Goal: Task Accomplishment & Management: Manage account settings

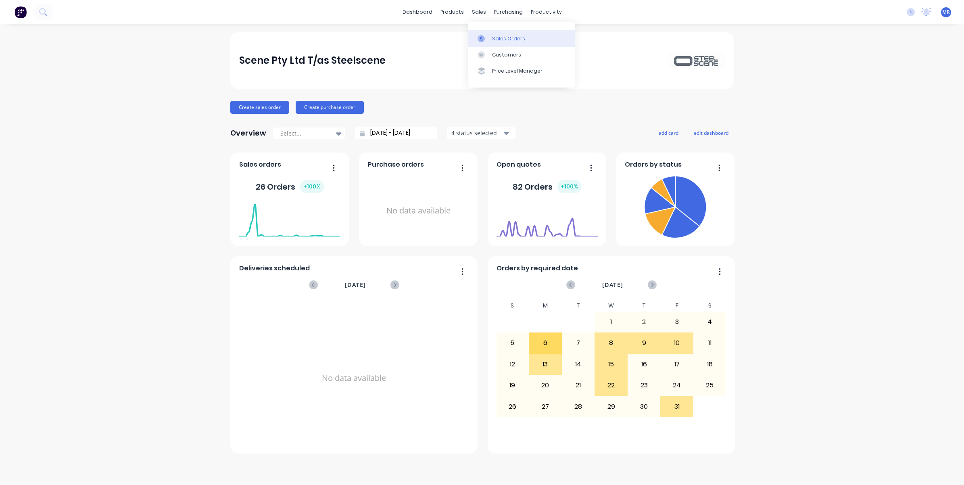
click at [502, 39] on div "Sales Orders" at bounding box center [508, 38] width 33 height 7
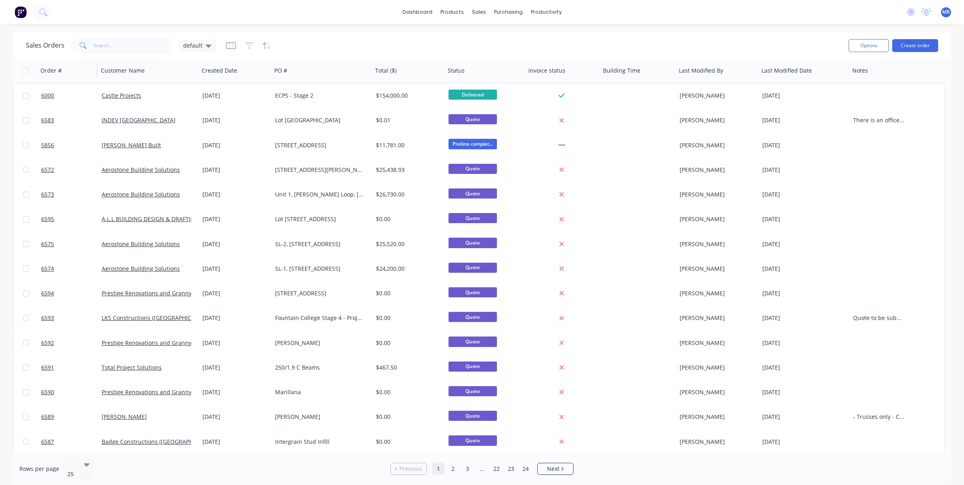
click at [92, 69] on div "Order #" at bounding box center [67, 71] width 61 height 24
click at [88, 71] on icon "button" at bounding box center [85, 70] width 7 height 6
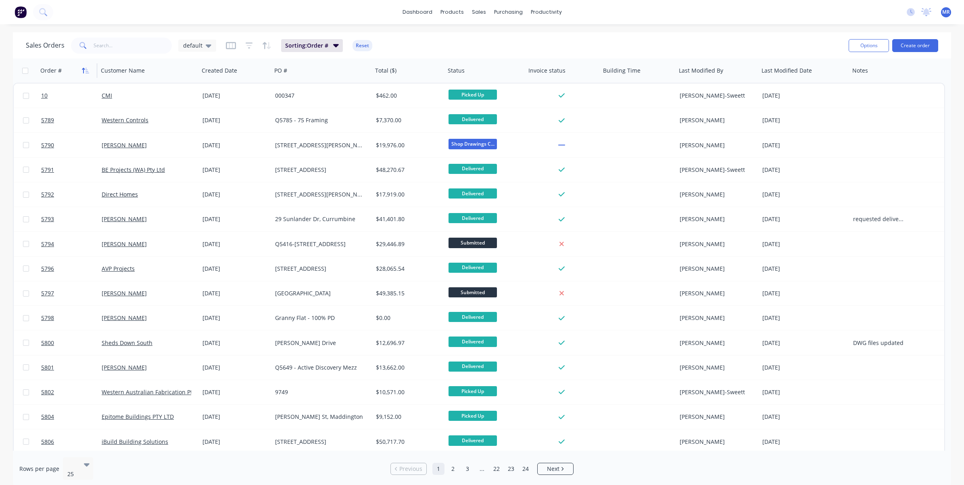
click at [87, 69] on icon "button" at bounding box center [85, 70] width 7 height 6
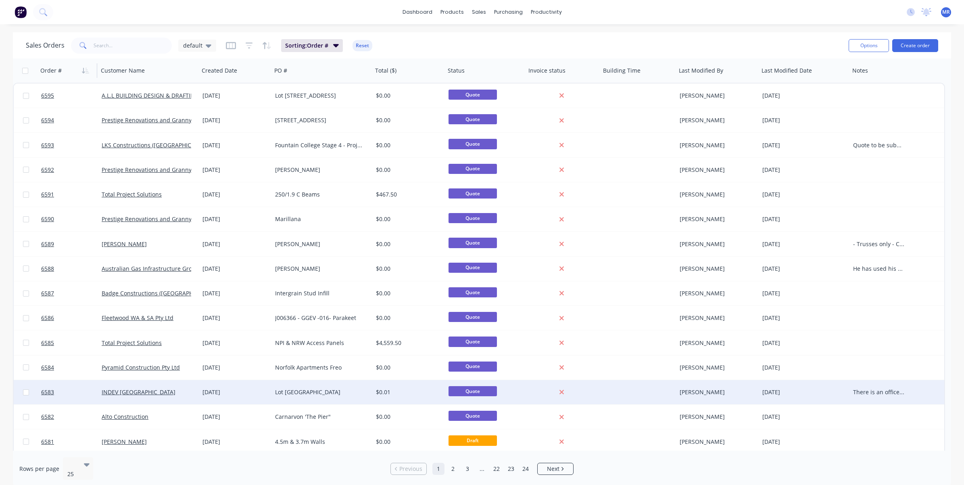
click at [312, 398] on div "Lot 44 Southern River Park" at bounding box center [322, 392] width 101 height 24
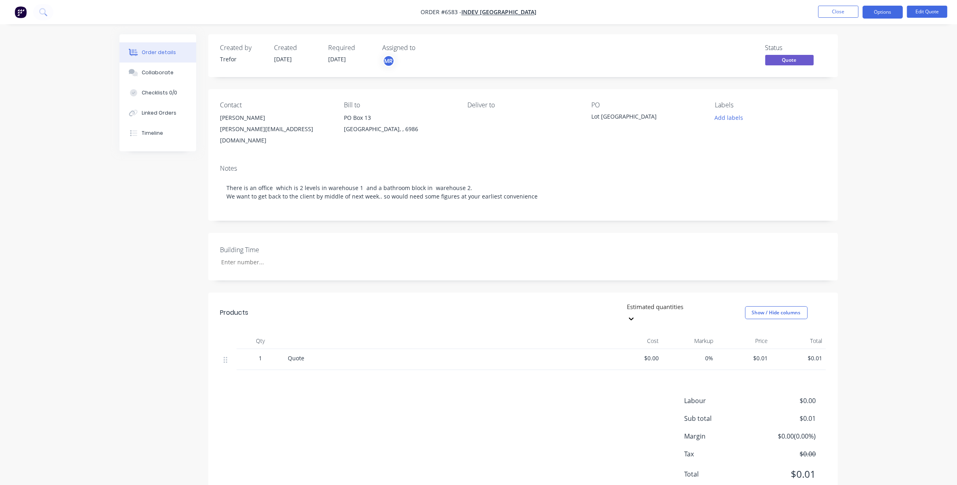
click at [640, 354] on span "$0.01" at bounding box center [798, 358] width 48 height 8
click at [640, 17] on button "Edit Quote" at bounding box center [927, 12] width 40 height 12
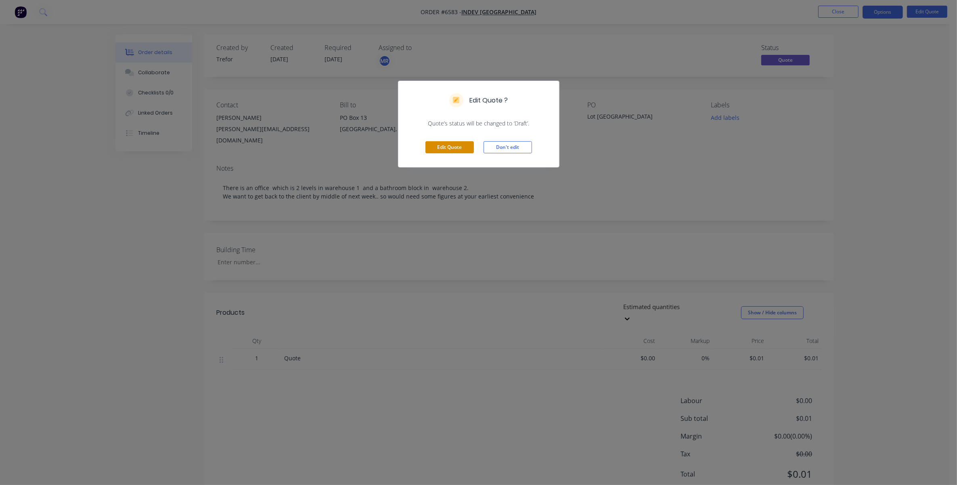
click at [445, 142] on button "Edit Quote" at bounding box center [449, 147] width 48 height 12
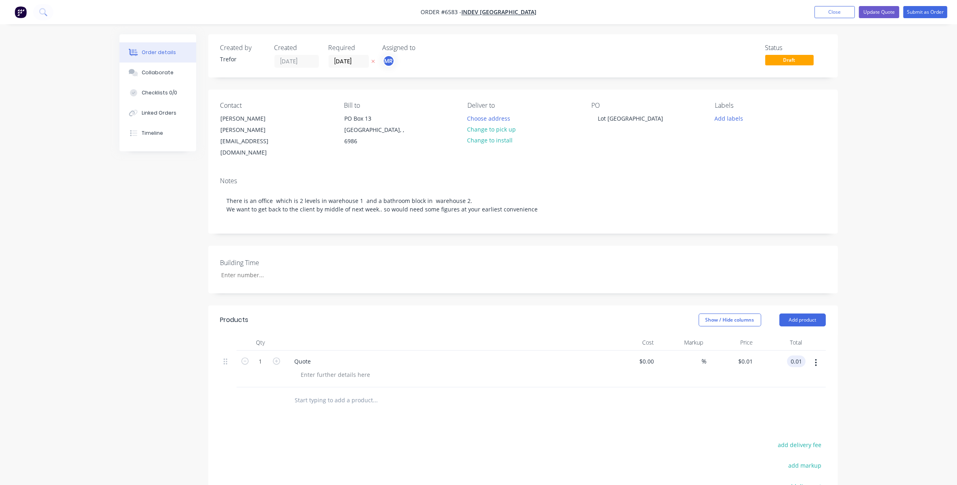
click at [640, 355] on input "0.01" at bounding box center [797, 361] width 15 height 12
type input "17250"
type input "$17,250.00"
click at [640, 387] on div at bounding box center [522, 400] width 605 height 26
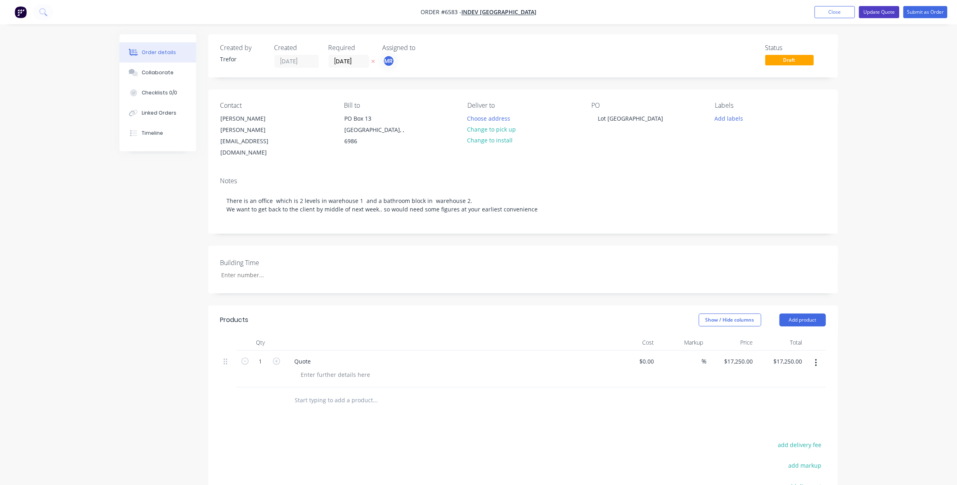
click at [640, 16] on button "Update Quote" at bounding box center [879, 12] width 40 height 12
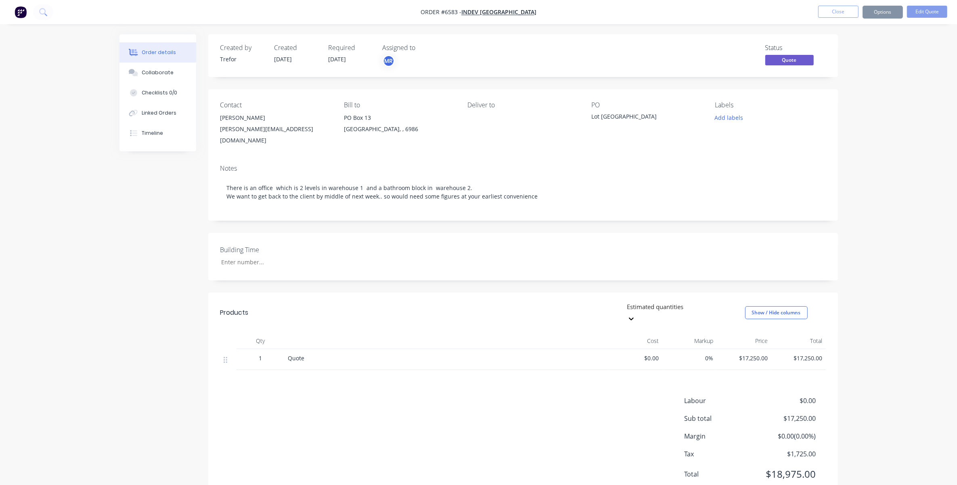
click at [640, 19] on nav "Order #6583 - INDEV WA Close Options Edit Quote" at bounding box center [478, 12] width 957 height 24
drag, startPoint x: 836, startPoint y: 15, endPoint x: 828, endPoint y: 17, distance: 7.4
click at [640, 17] on button "Close" at bounding box center [838, 12] width 40 height 12
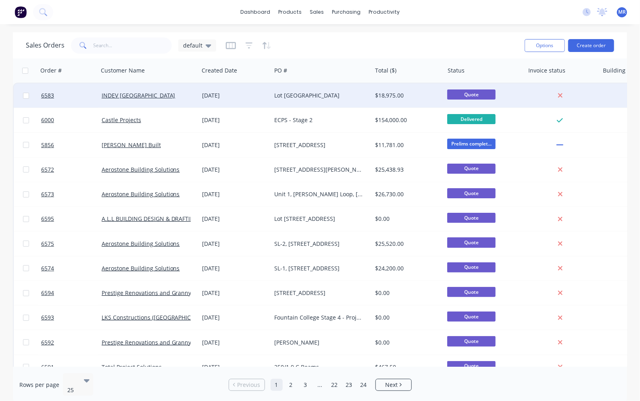
click at [324, 89] on div "Lot 44 Southern River Park" at bounding box center [322, 96] width 100 height 24
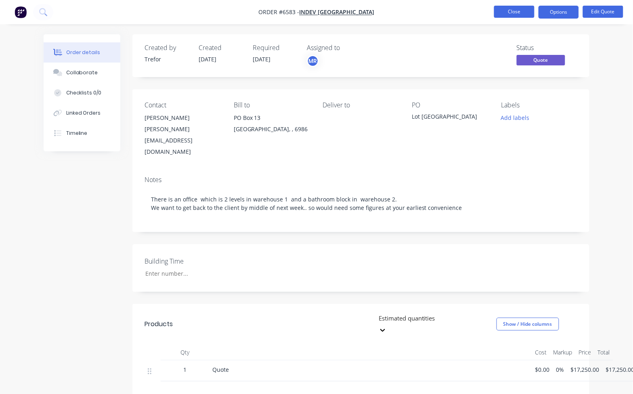
click at [525, 15] on button "Close" at bounding box center [514, 12] width 40 height 12
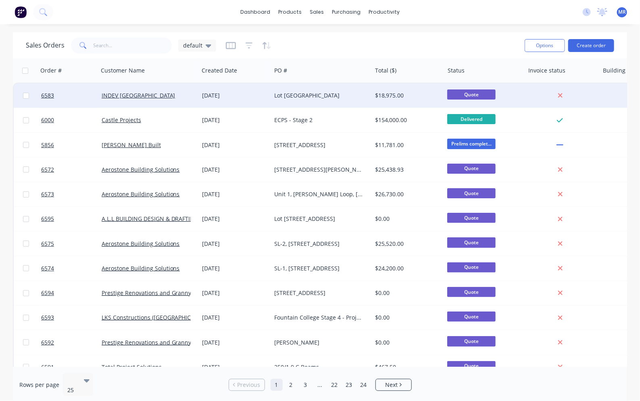
click at [291, 91] on div "Lot 44 Southern River Park" at bounding box center [322, 96] width 100 height 24
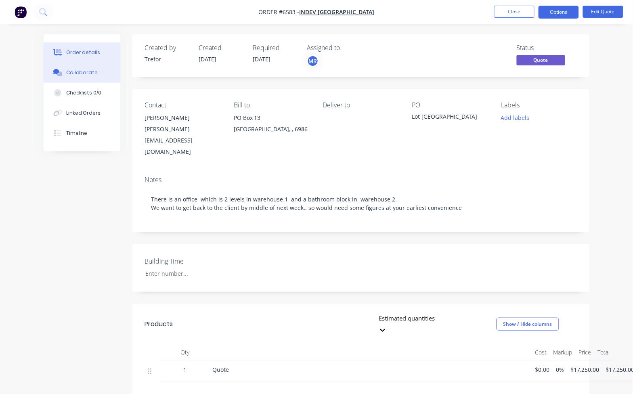
click at [67, 69] on div "Collaborate" at bounding box center [82, 72] width 32 height 7
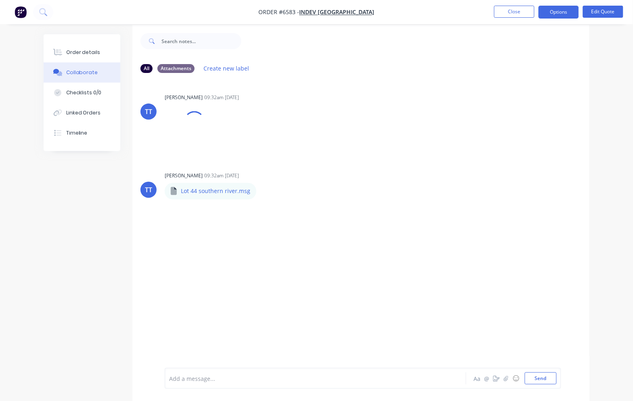
scroll to position [13, 0]
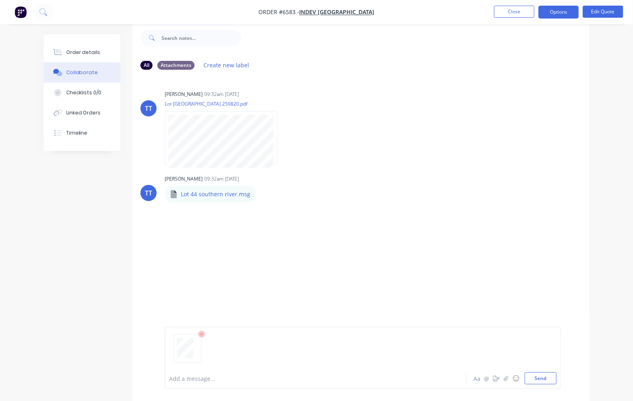
click at [537, 386] on div "Add a message... Aa @ ☺ Send" at bounding box center [363, 358] width 396 height 62
click at [531, 377] on button "Send" at bounding box center [541, 379] width 32 height 12
click at [521, 10] on button "Close" at bounding box center [514, 12] width 40 height 12
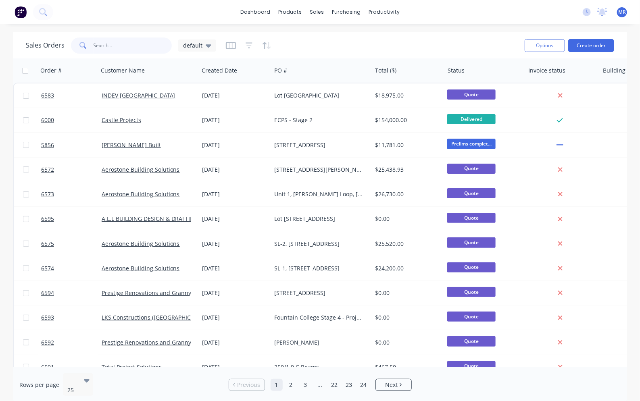
click at [113, 47] on input "text" at bounding box center [133, 46] width 79 height 16
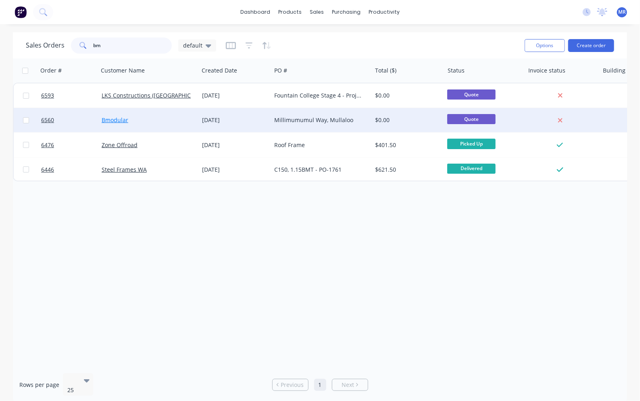
type input "bm"
click at [116, 117] on link "Bmodular" at bounding box center [115, 120] width 27 height 8
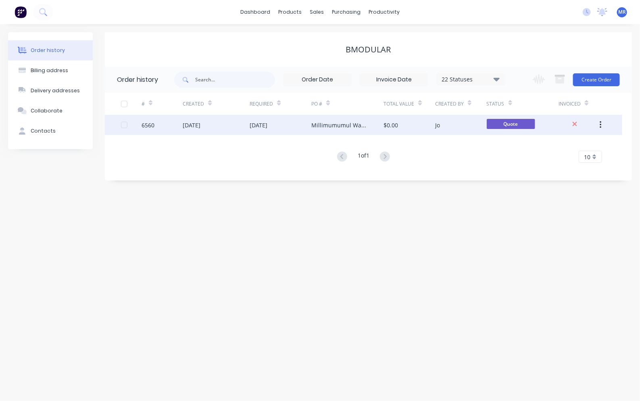
click at [361, 125] on div "Millimumumul Way, Mullaloo" at bounding box center [340, 125] width 56 height 8
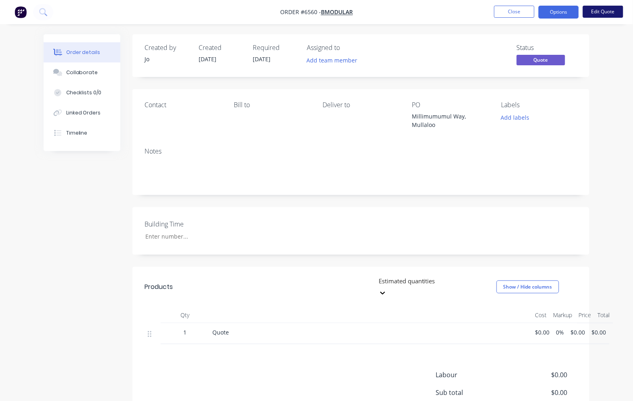
click at [604, 11] on button "Edit Quote" at bounding box center [603, 12] width 40 height 12
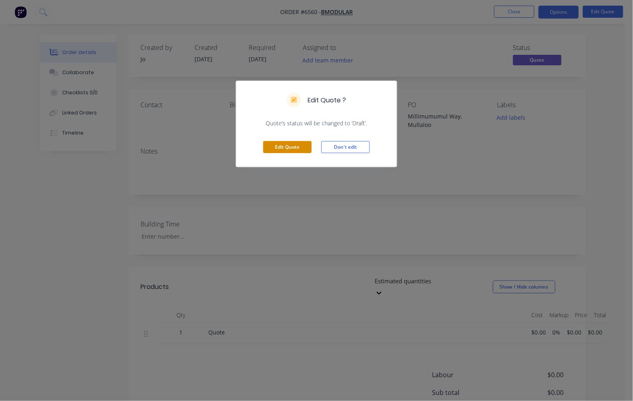
click at [276, 142] on button "Edit Quote" at bounding box center [287, 147] width 48 height 12
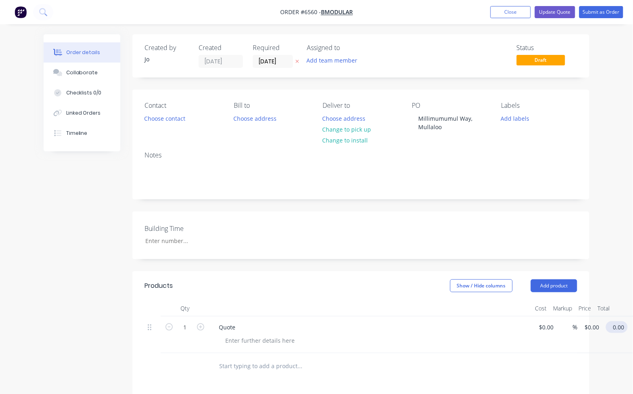
click at [612, 327] on input "0.00" at bounding box center [618, 327] width 19 height 12
click at [618, 324] on input "0.00" at bounding box center [618, 327] width 19 height 12
type input "17250"
type input "$17,250.00"
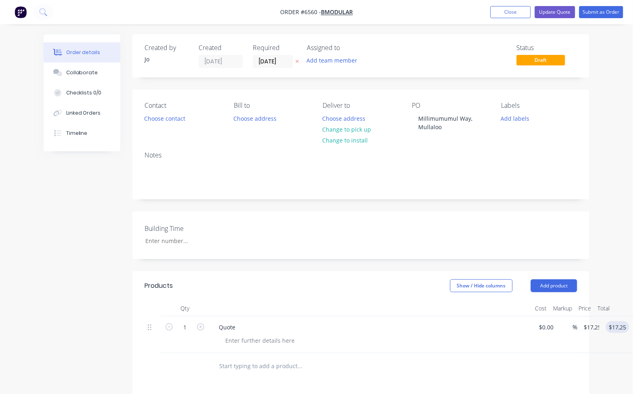
click at [566, 358] on div at bounding box center [360, 366] width 433 height 26
click at [543, 11] on button "Update Quote" at bounding box center [555, 12] width 40 height 12
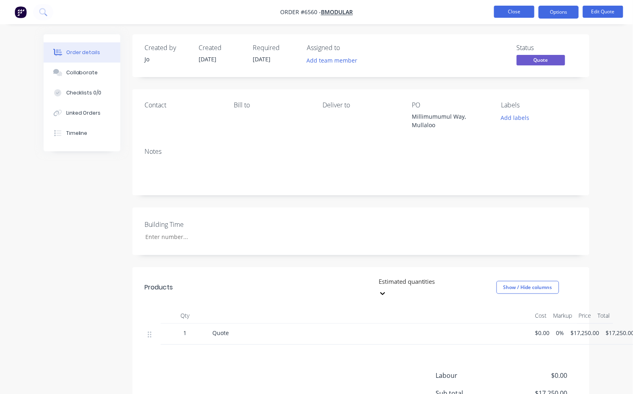
click at [516, 15] on button "Close" at bounding box center [514, 12] width 40 height 12
drag, startPoint x: 81, startPoint y: 73, endPoint x: 51, endPoint y: 110, distance: 47.0
click at [80, 74] on div "Collaborate" at bounding box center [82, 72] width 32 height 7
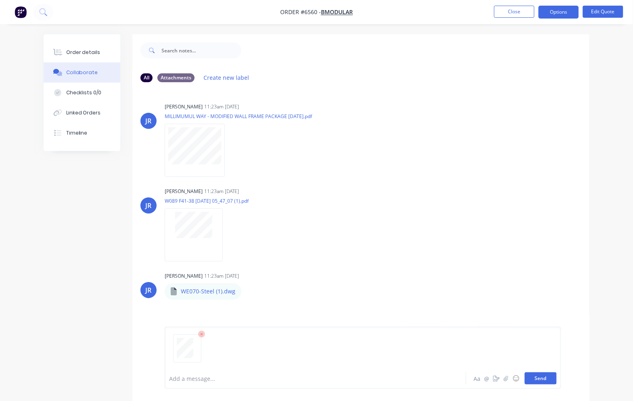
click at [535, 381] on button "Send" at bounding box center [541, 379] width 32 height 12
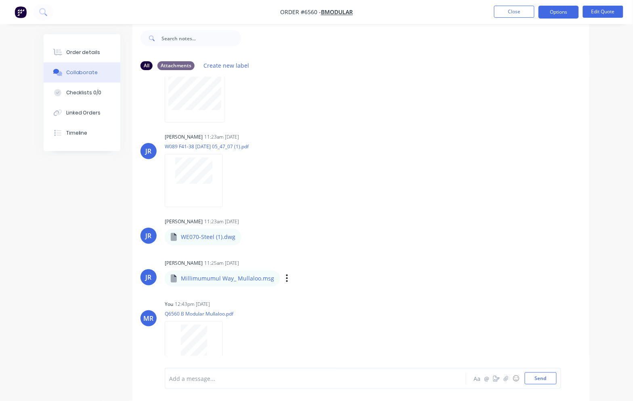
scroll to position [64, 0]
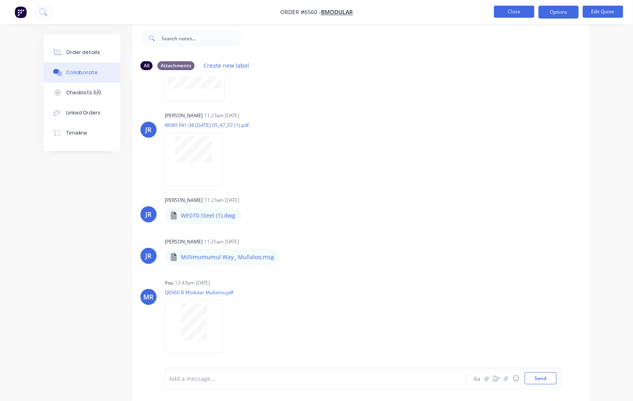
click at [510, 8] on button "Close" at bounding box center [514, 12] width 40 height 12
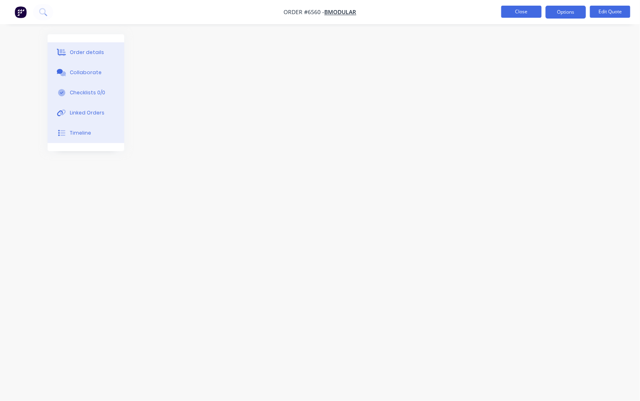
click at [520, 15] on button "Close" at bounding box center [522, 12] width 40 height 12
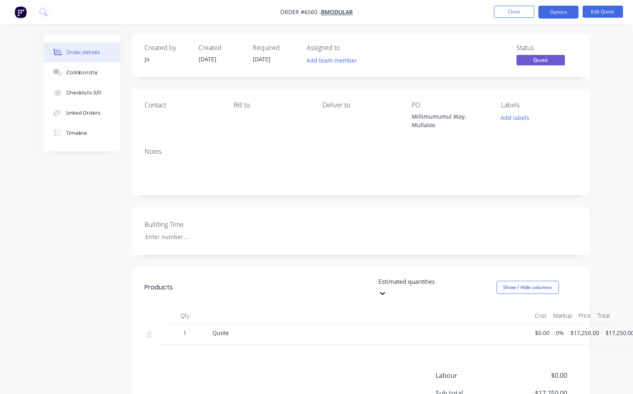
click at [517, 3] on nav "Order #6560 - Bmodular Close Options Edit Quote" at bounding box center [316, 12] width 633 height 24
click at [515, 10] on button "Close" at bounding box center [514, 12] width 40 height 12
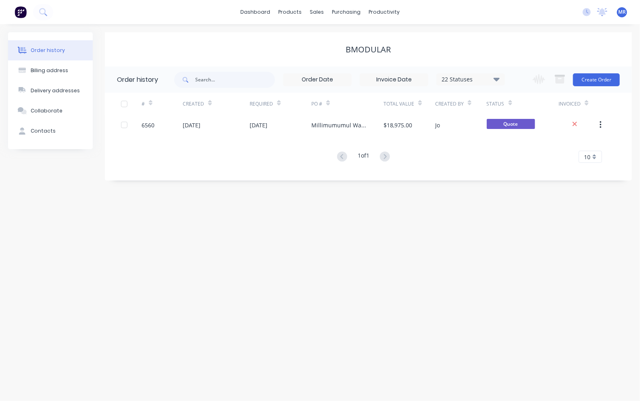
click at [620, 199] on div "Order history Billing address Delivery addresses Collaborate Contacts Bmodular …" at bounding box center [320, 212] width 640 height 377
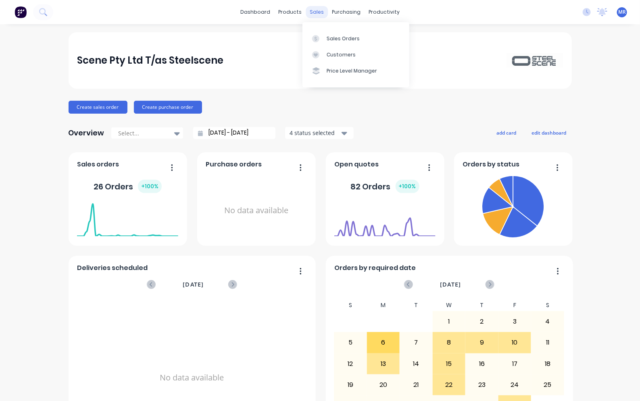
drag, startPoint x: 313, startPoint y: 9, endPoint x: 319, endPoint y: 17, distance: 10.4
click at [313, 9] on div "sales" at bounding box center [317, 12] width 22 height 12
click at [330, 33] on link "Sales Orders" at bounding box center [356, 38] width 107 height 16
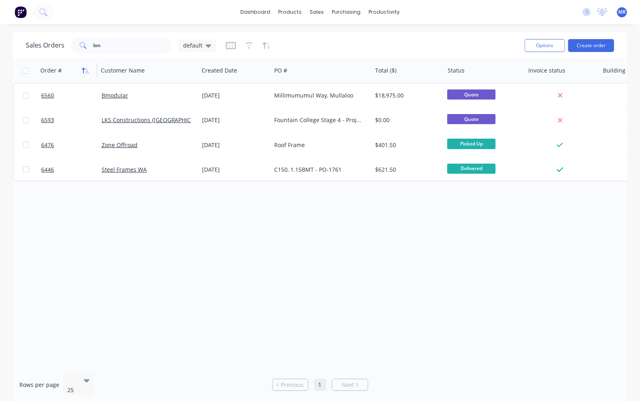
click at [86, 69] on icon "button" at bounding box center [85, 70] width 7 height 6
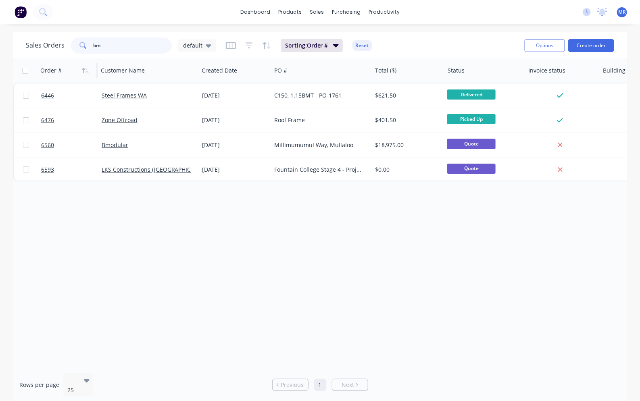
drag, startPoint x: 126, startPoint y: 46, endPoint x: 61, endPoint y: 44, distance: 65.8
click at [61, 44] on div "Sales Orders bm default" at bounding box center [121, 46] width 190 height 16
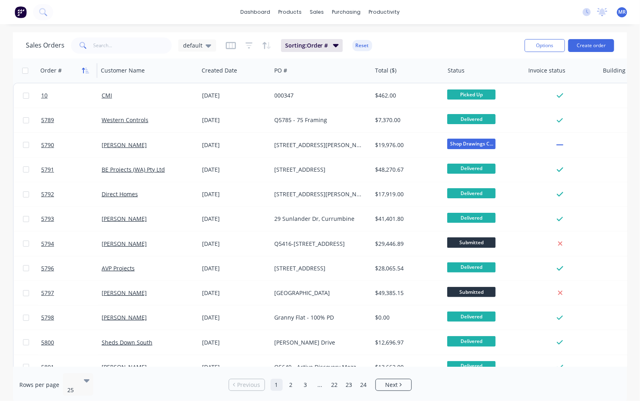
click at [88, 71] on icon "button" at bounding box center [85, 70] width 7 height 6
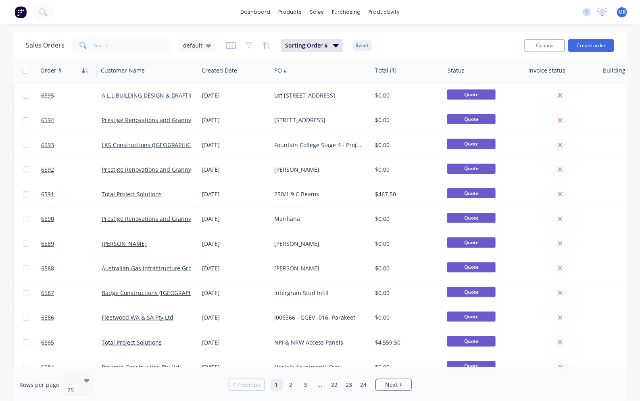
click at [86, 71] on icon "button" at bounding box center [88, 71] width 4 height 6
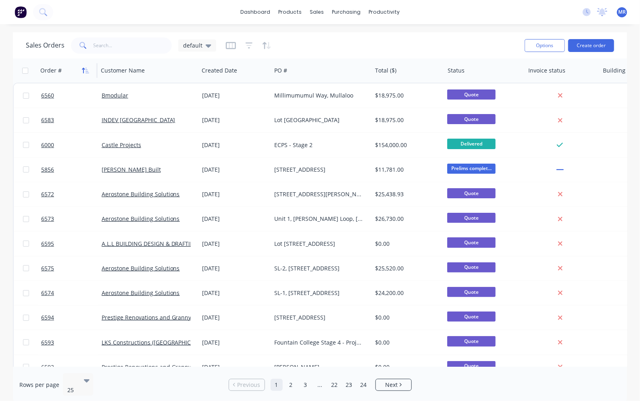
click at [87, 69] on icon "button" at bounding box center [85, 70] width 7 height 6
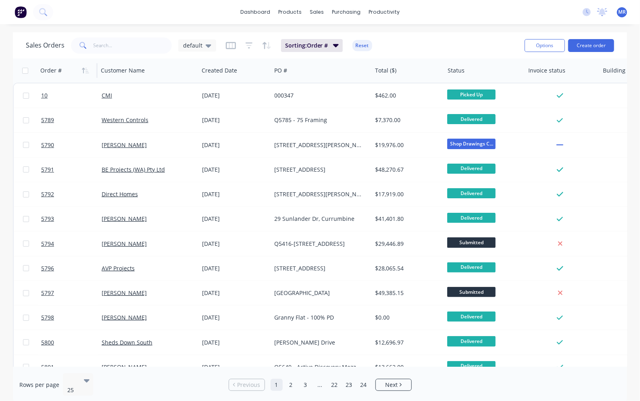
drag, startPoint x: 84, startPoint y: 71, endPoint x: 94, endPoint y: 69, distance: 10.8
click at [84, 69] on icon "button" at bounding box center [83, 71] width 3 height 6
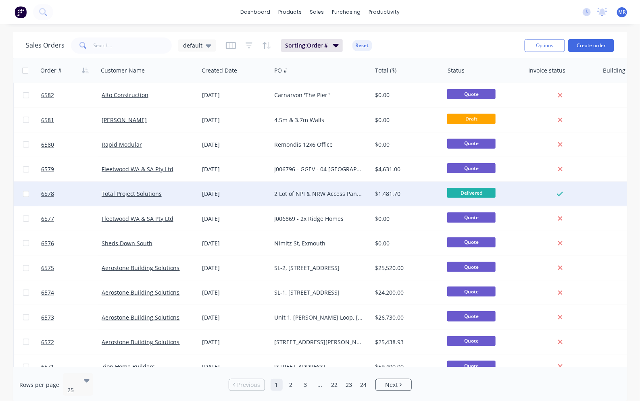
scroll to position [337, 0]
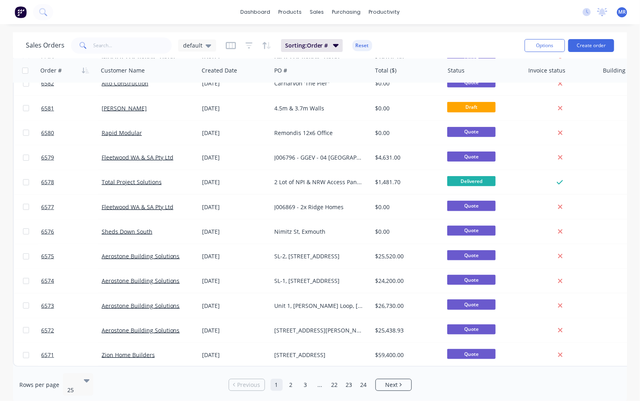
click at [292, 379] on link "2" at bounding box center [291, 385] width 12 height 12
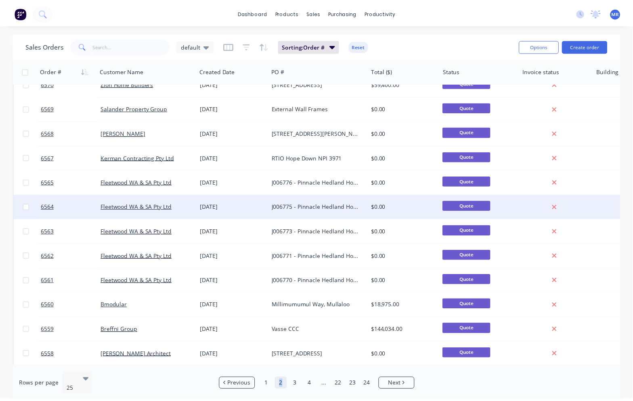
scroll to position [0, 0]
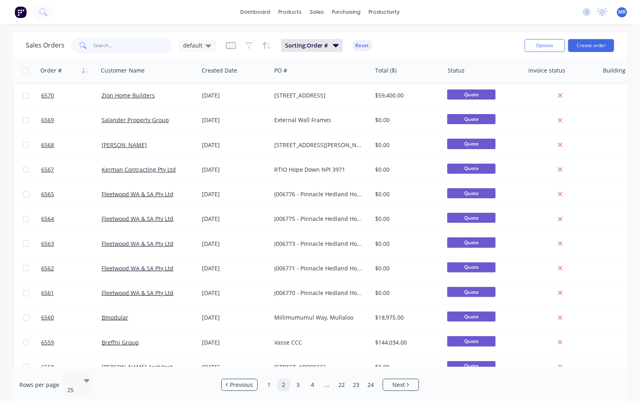
click at [123, 43] on input "text" at bounding box center [133, 46] width 79 height 16
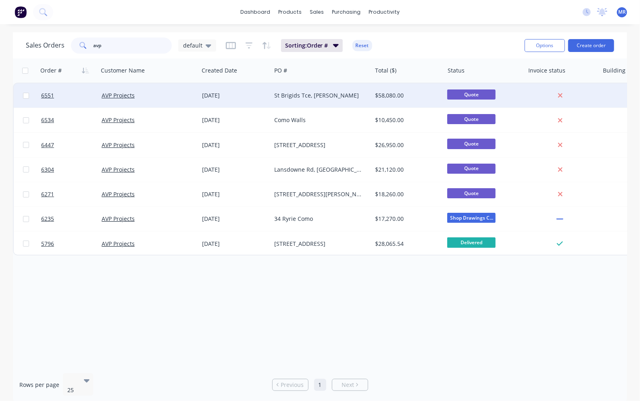
type input "avp"
click at [292, 99] on div "St Brigids Tce, Scarbrough" at bounding box center [320, 96] width 90 height 8
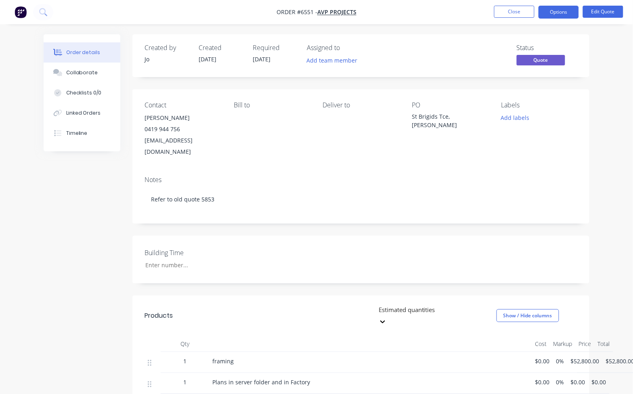
click at [615, 357] on span "$52,800.00" at bounding box center [620, 361] width 29 height 8
click at [608, 14] on button "Edit Quote" at bounding box center [603, 12] width 40 height 12
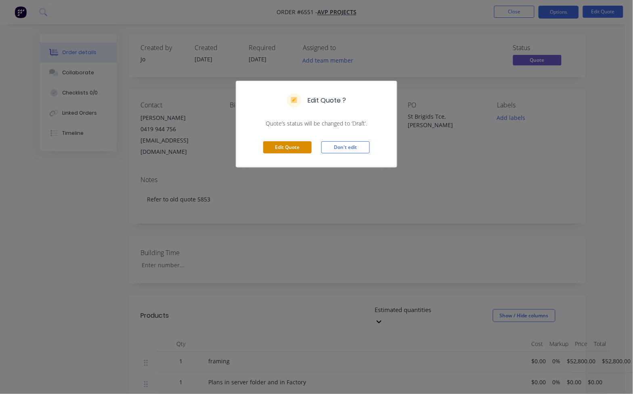
click at [281, 148] on button "Edit Quote" at bounding box center [287, 147] width 48 height 12
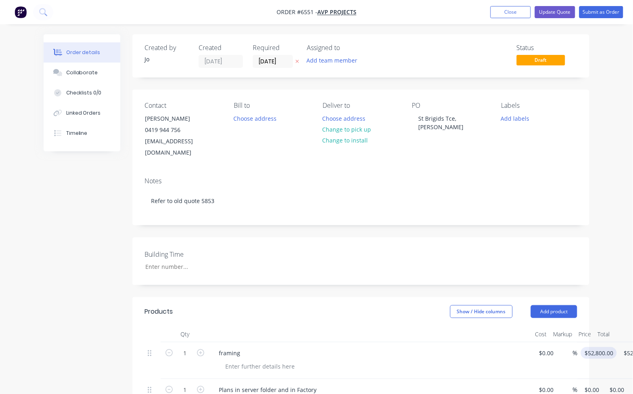
type input "52800"
click at [598, 347] on input "52800" at bounding box center [600, 353] width 33 height 12
type input "$46,300.00"
click at [556, 283] on div "Created by Jo Created 16/09/25 Required 16/09/25 Assigned to Add team member St…" at bounding box center [360, 334] width 457 height 601
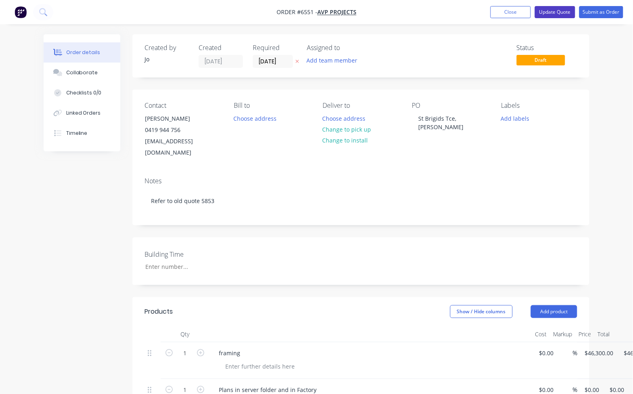
click at [552, 14] on button "Update Quote" at bounding box center [555, 12] width 40 height 12
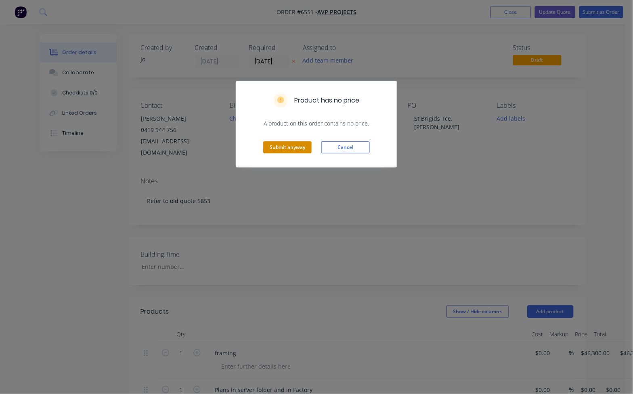
click at [305, 148] on button "Submit anyway" at bounding box center [287, 147] width 48 height 12
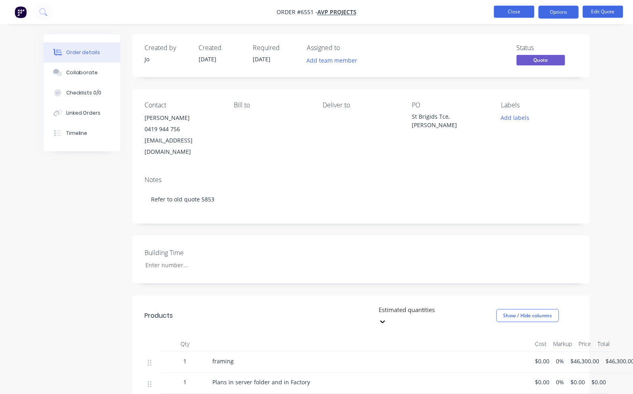
click at [520, 13] on button "Close" at bounding box center [514, 12] width 40 height 12
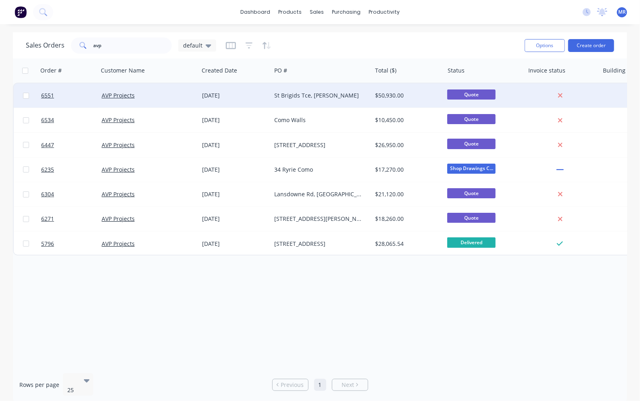
click at [315, 98] on div "St Brigids Tce, Scarbrough" at bounding box center [320, 96] width 90 height 8
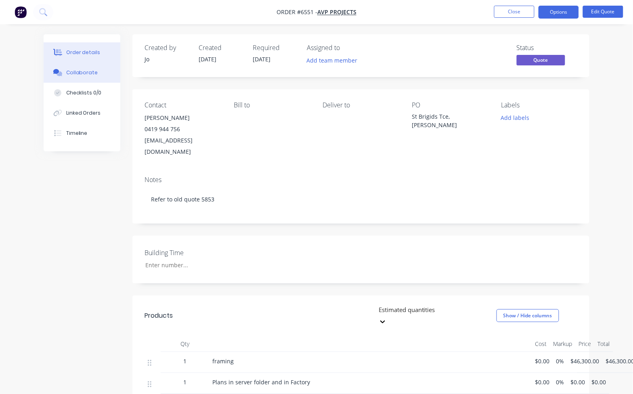
click at [73, 76] on div "Collaborate" at bounding box center [82, 72] width 32 height 7
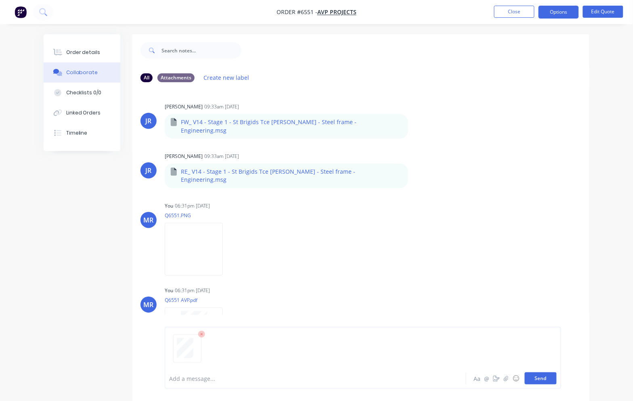
click at [544, 382] on button "Send" at bounding box center [541, 379] width 32 height 12
click at [543, 376] on button "Send" at bounding box center [541, 379] width 32 height 12
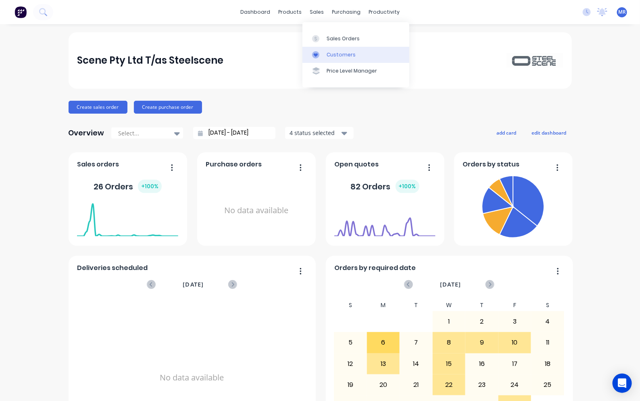
drag, startPoint x: 339, startPoint y: 37, endPoint x: 355, endPoint y: 49, distance: 20.5
click at [339, 37] on div "Sales Orders" at bounding box center [343, 38] width 33 height 7
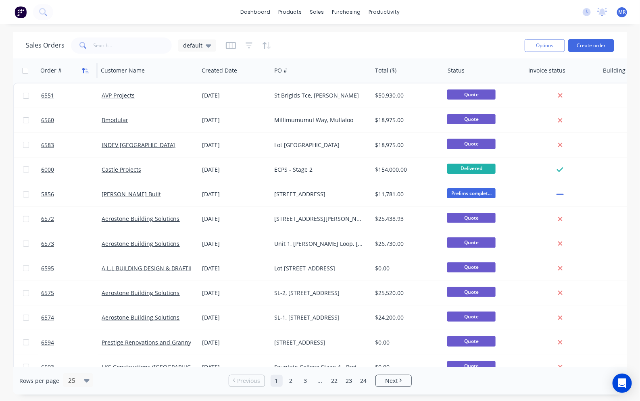
click at [88, 70] on icon "button" at bounding box center [85, 70] width 7 height 6
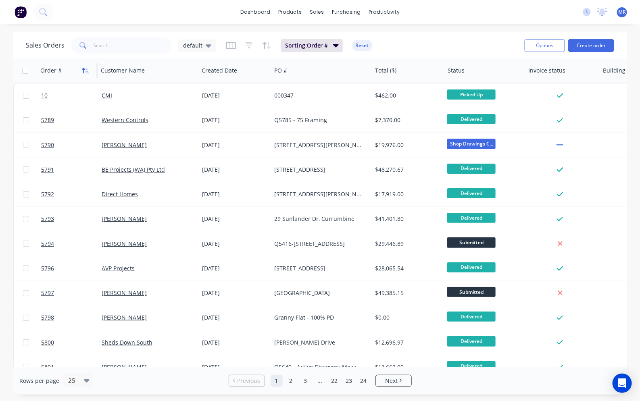
click at [88, 71] on icon "button" at bounding box center [88, 71] width 4 height 6
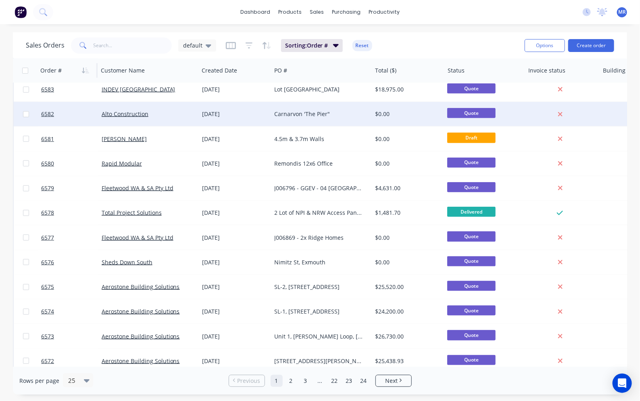
scroll to position [337, 0]
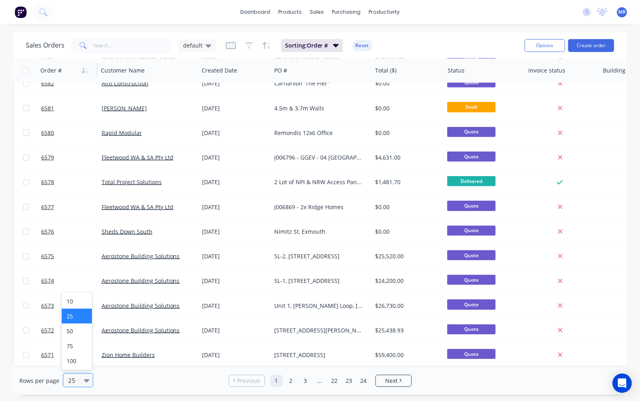
click at [75, 380] on div at bounding box center [74, 381] width 14 height 10
click at [75, 360] on div "100" at bounding box center [77, 361] width 30 height 15
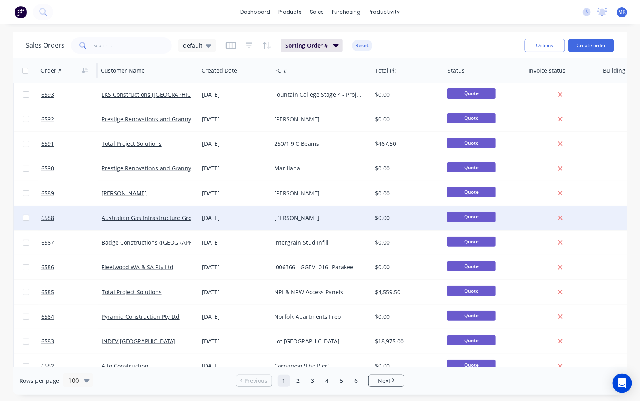
scroll to position [0, 0]
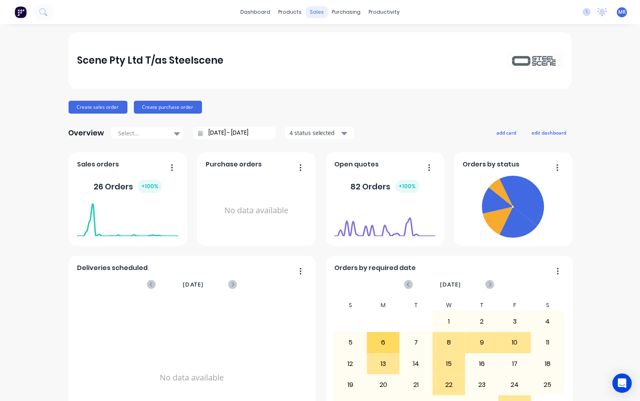
click at [318, 13] on div "sales" at bounding box center [317, 12] width 22 height 12
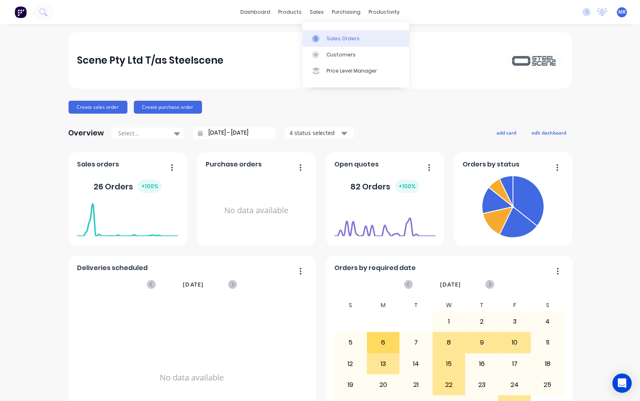
click at [329, 37] on div "Sales Orders" at bounding box center [343, 38] width 33 height 7
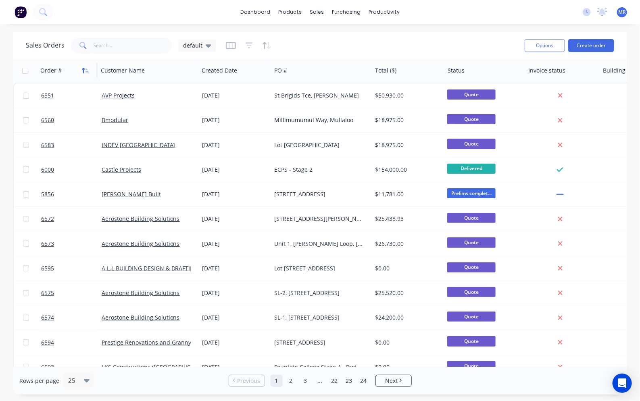
click at [88, 73] on icon "button" at bounding box center [88, 71] width 4 height 6
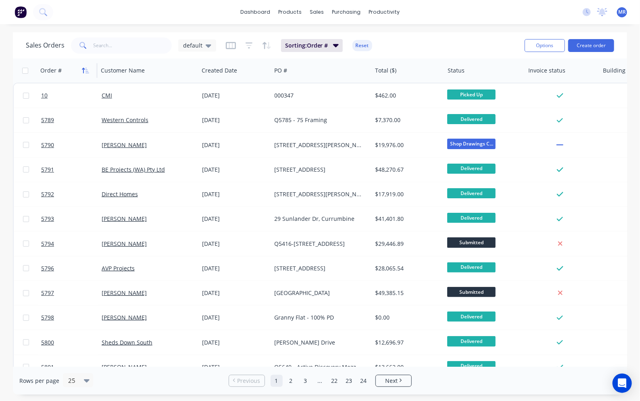
click at [84, 69] on icon "button" at bounding box center [83, 71] width 3 height 6
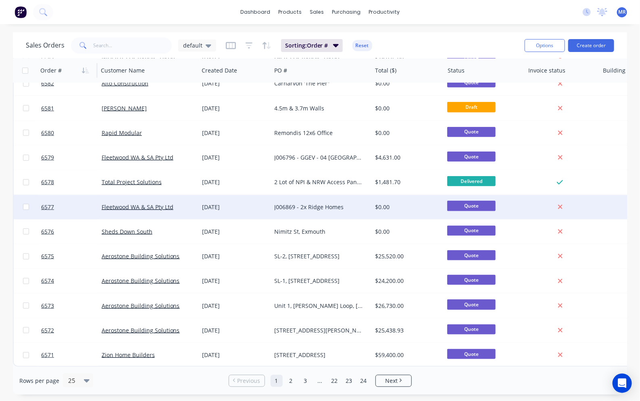
scroll to position [337, 0]
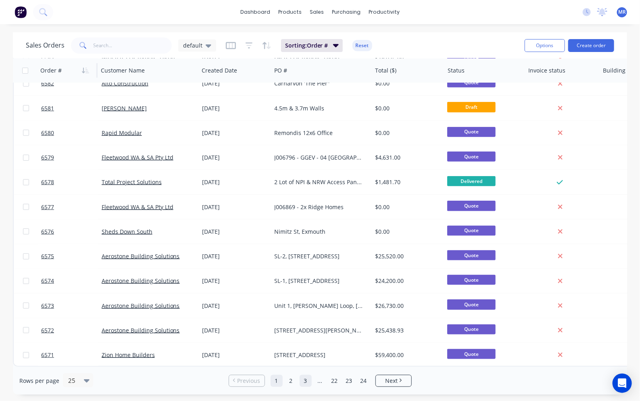
drag, startPoint x: 286, startPoint y: 382, endPoint x: 293, endPoint y: 381, distance: 6.7
click at [289, 382] on link "2" at bounding box center [291, 381] width 12 height 12
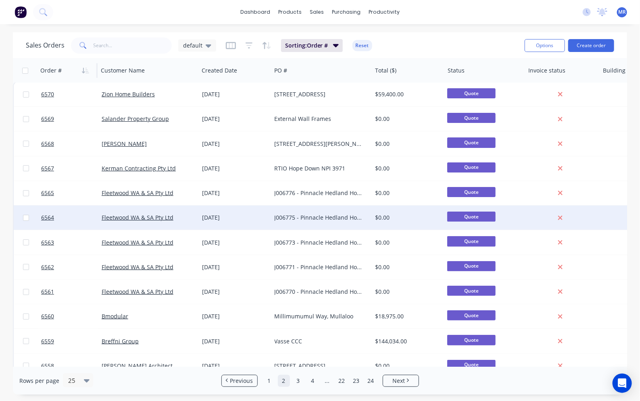
scroll to position [0, 0]
